Goal: Find contact information: Find contact information

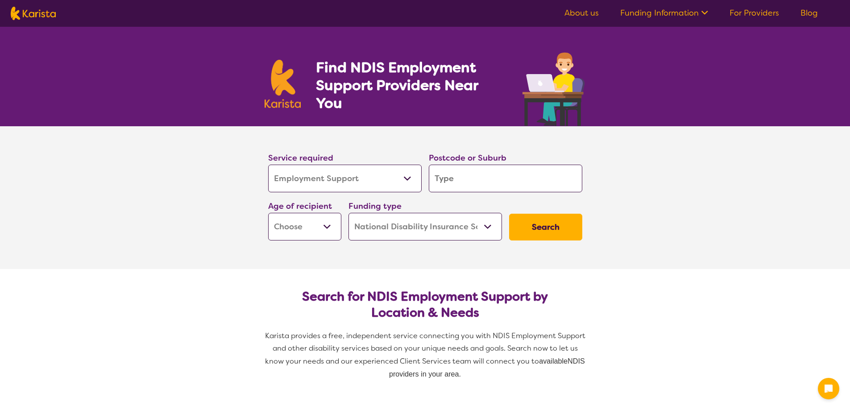
select select "Employment Support"
select select "NDIS"
select select "Employment Support"
select select "NDIS"
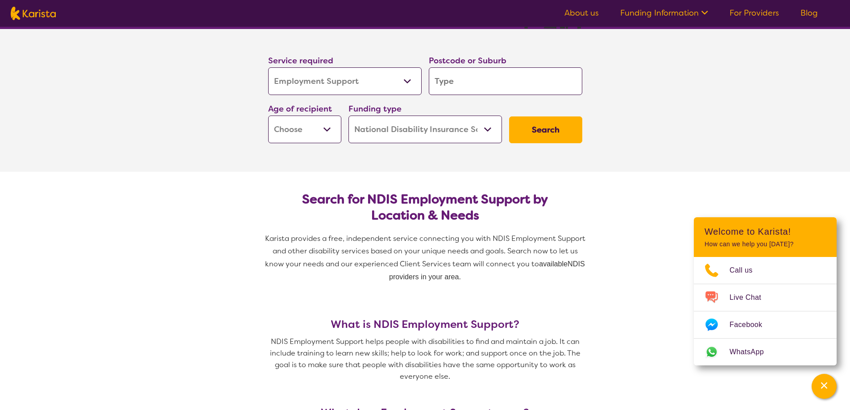
scroll to position [45, 0]
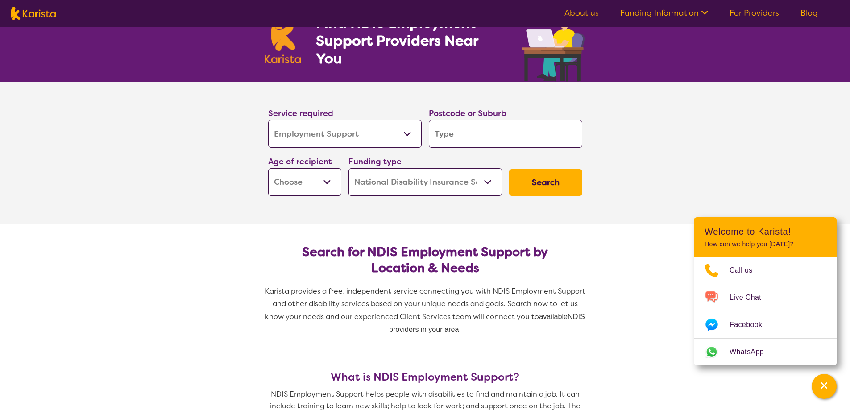
click at [588, 11] on link "About us" at bounding box center [581, 13] width 34 height 11
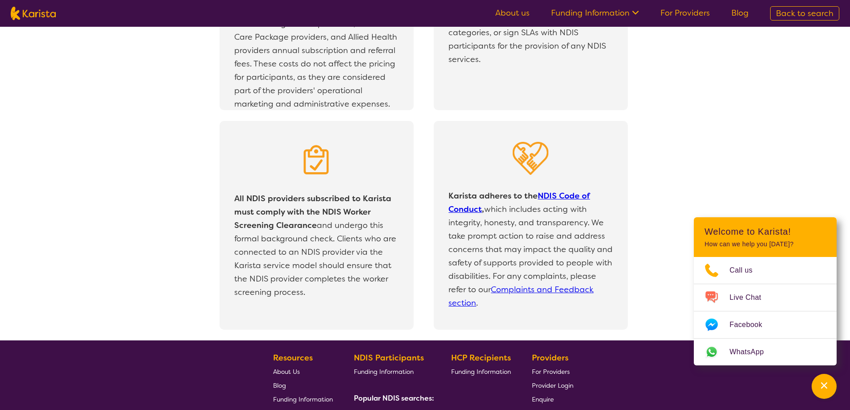
scroll to position [1901, 0]
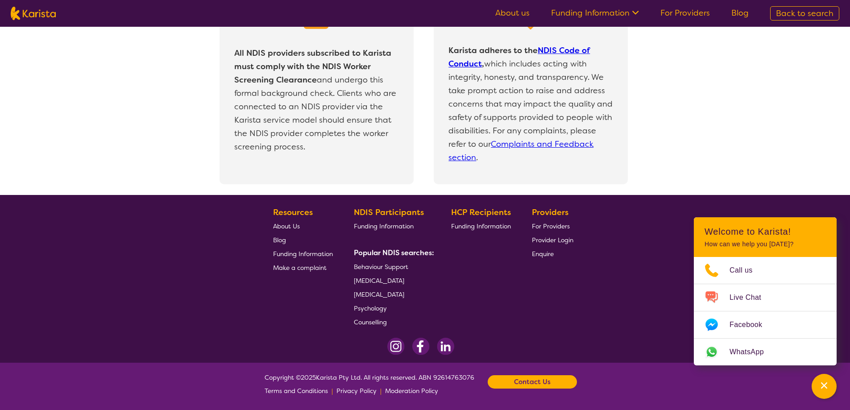
click at [529, 382] on b "Contact Us" at bounding box center [532, 381] width 37 height 13
click at [499, 340] on link "Email us" at bounding box center [487, 343] width 24 height 8
click at [490, 342] on link "Email us" at bounding box center [487, 343] width 24 height 8
